Goal: Transaction & Acquisition: Purchase product/service

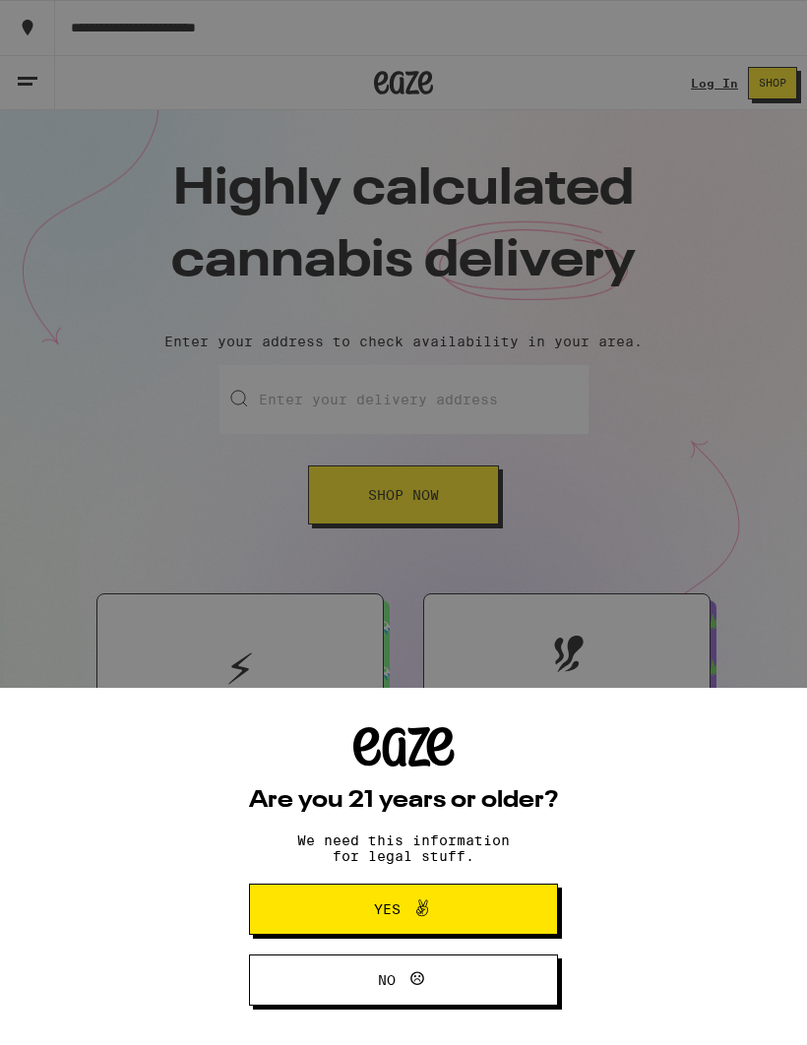
click at [547, 398] on div "Are you 21 years or older? We need this information for legal stuff. Yes No" at bounding box center [403, 522] width 807 height 1045
click at [530, 915] on button "Yes" at bounding box center [403, 909] width 309 height 51
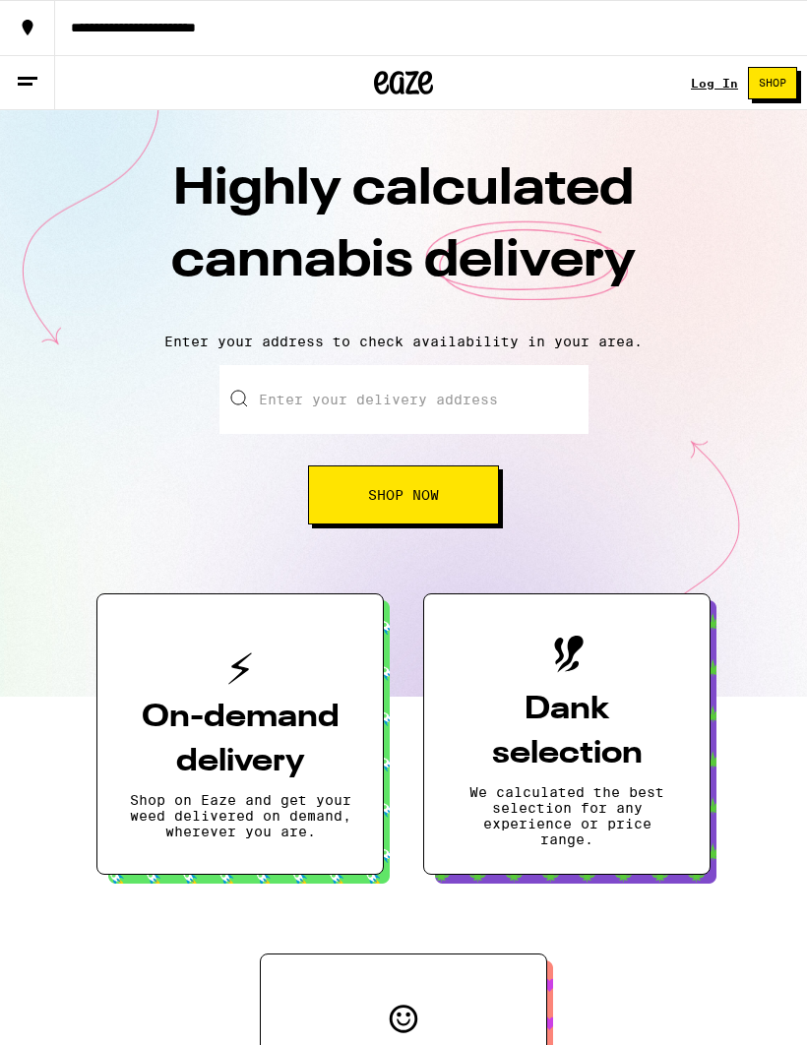
click at [526, 402] on input "Enter your delivery address" at bounding box center [403, 399] width 369 height 69
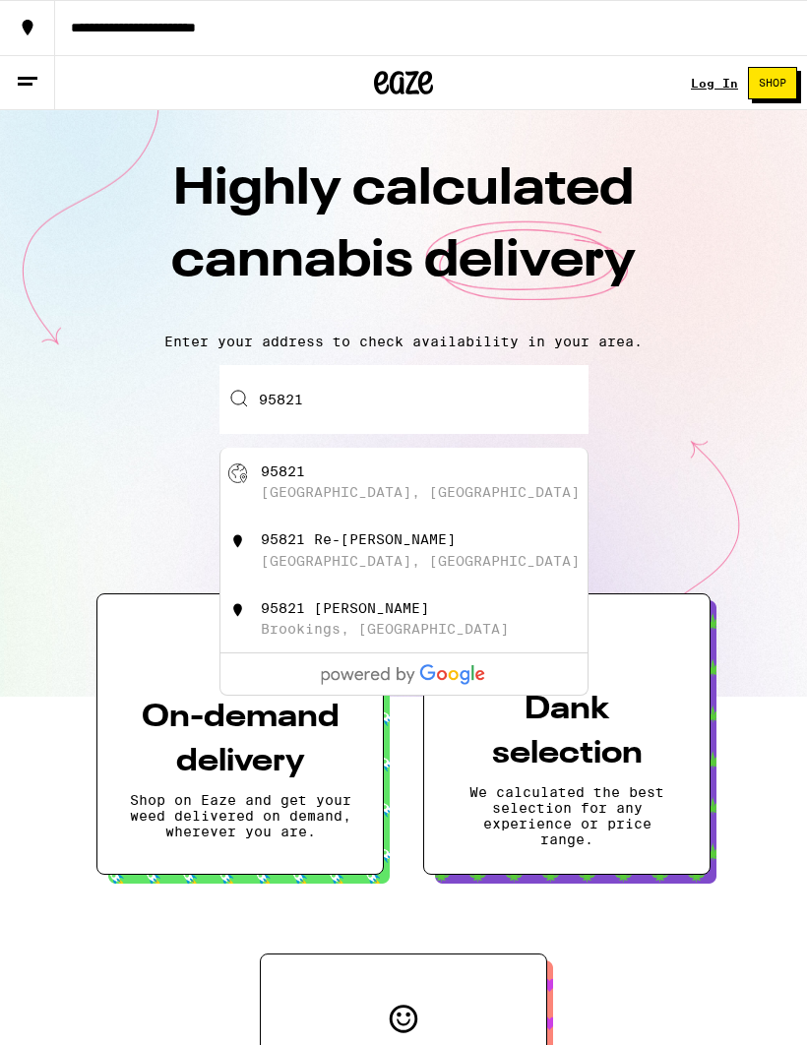
click at [353, 496] on div "[GEOGRAPHIC_DATA], [GEOGRAPHIC_DATA]" at bounding box center [420, 492] width 319 height 16
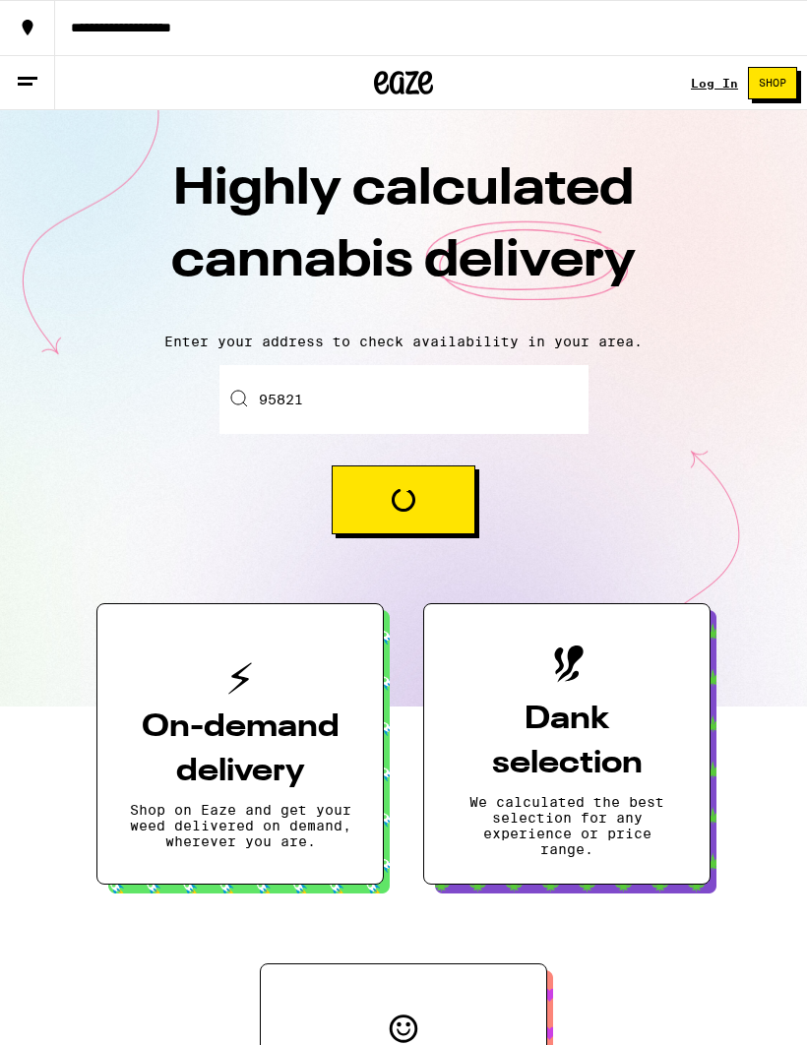
type input "[GEOGRAPHIC_DATA]"
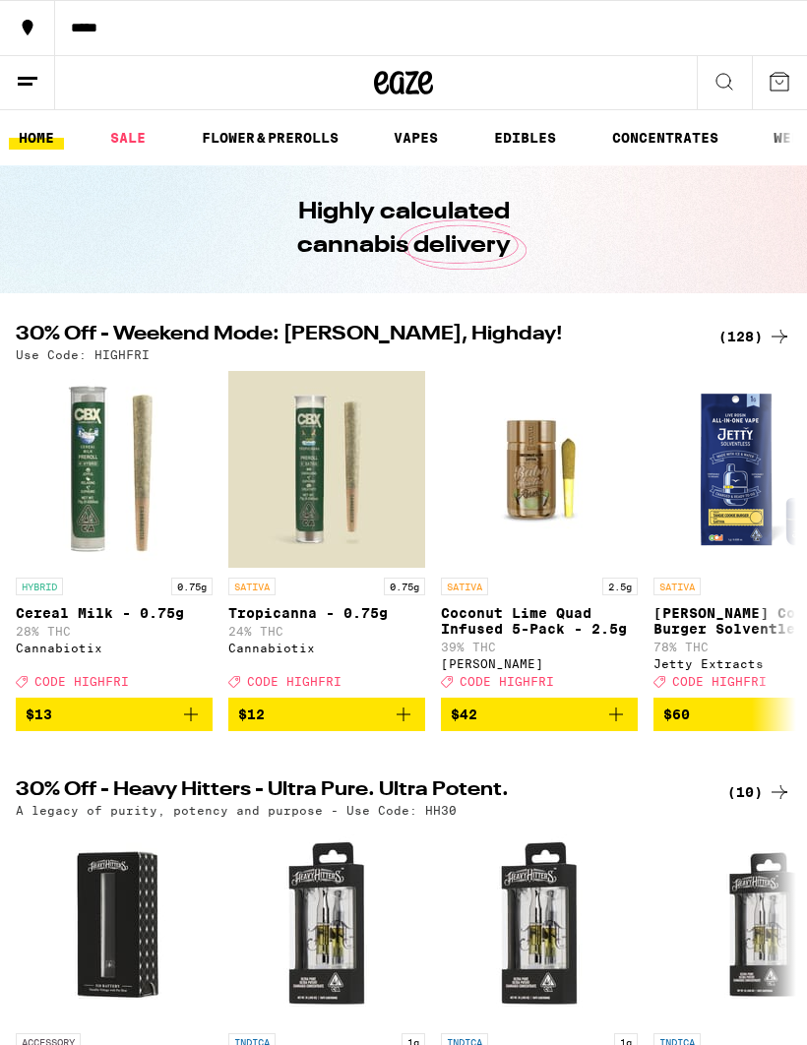
click at [554, 142] on link "EDIBLES" at bounding box center [525, 138] width 82 height 24
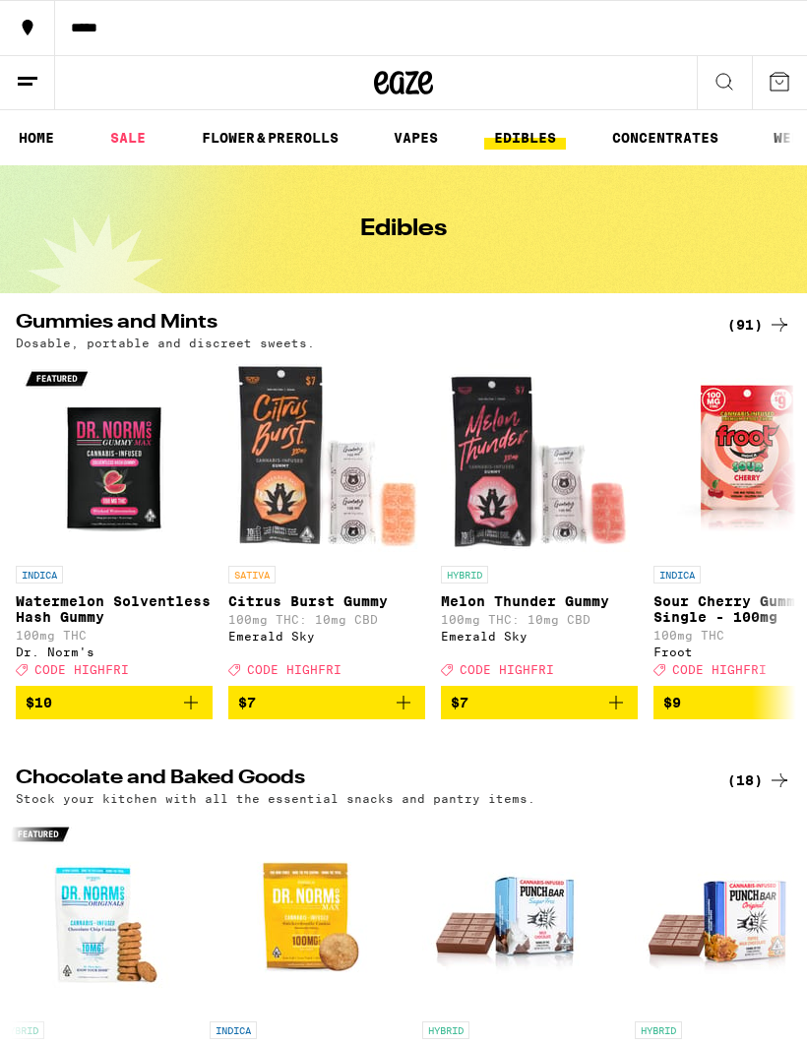
click at [779, 325] on icon at bounding box center [780, 325] width 16 height 14
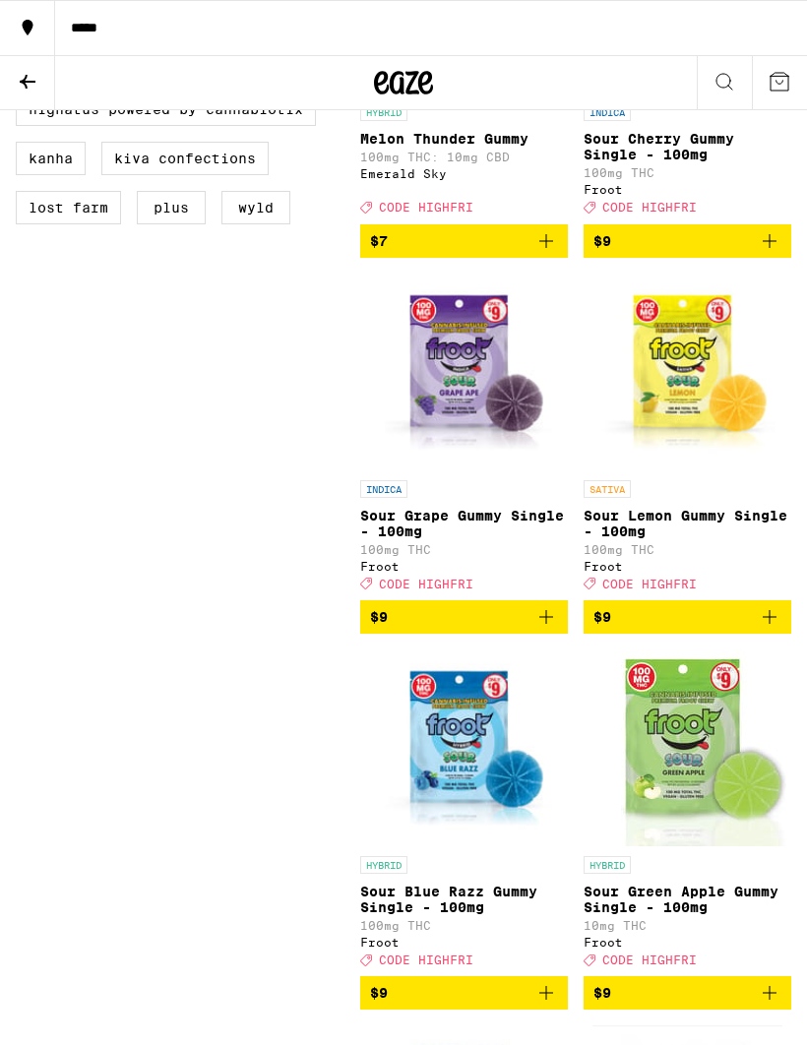
scroll to position [842, 0]
